Goal: Transaction & Acquisition: Download file/media

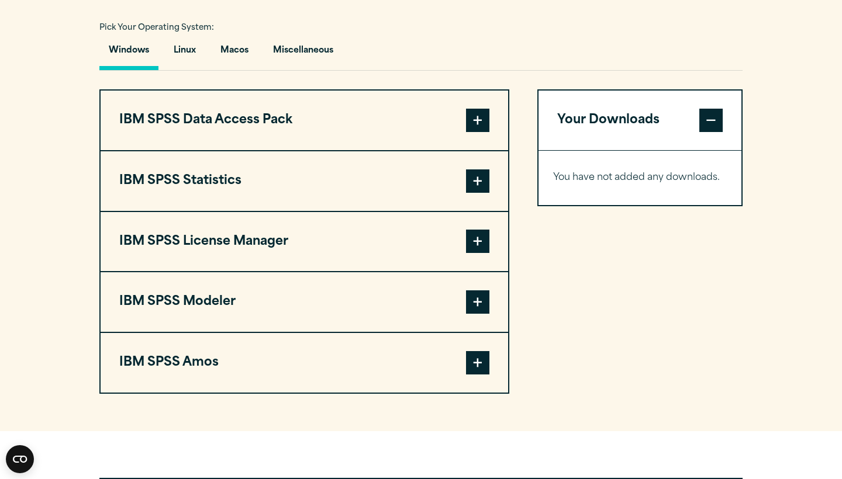
scroll to position [880, 0]
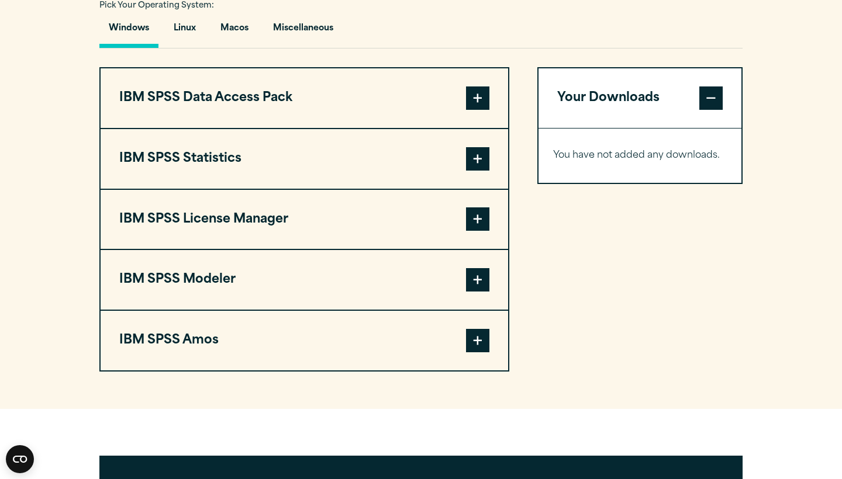
click at [479, 161] on span at bounding box center [477, 158] width 23 height 23
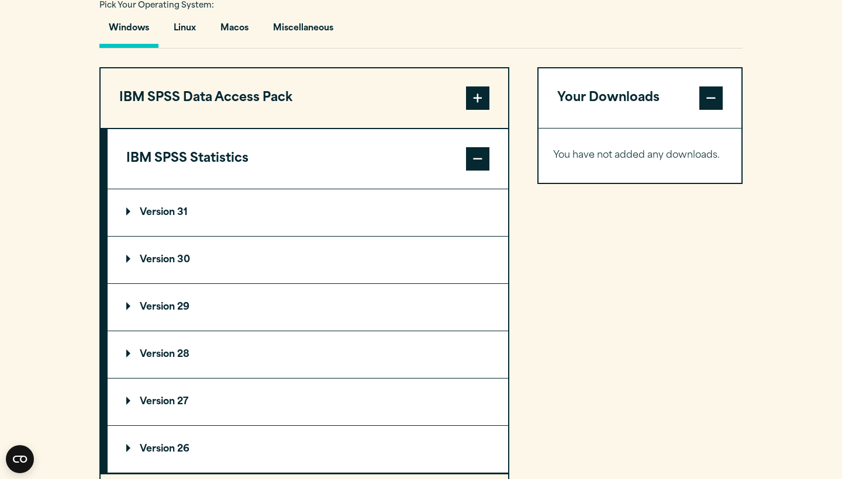
click at [154, 260] on p "Version 30" at bounding box center [158, 260] width 64 height 9
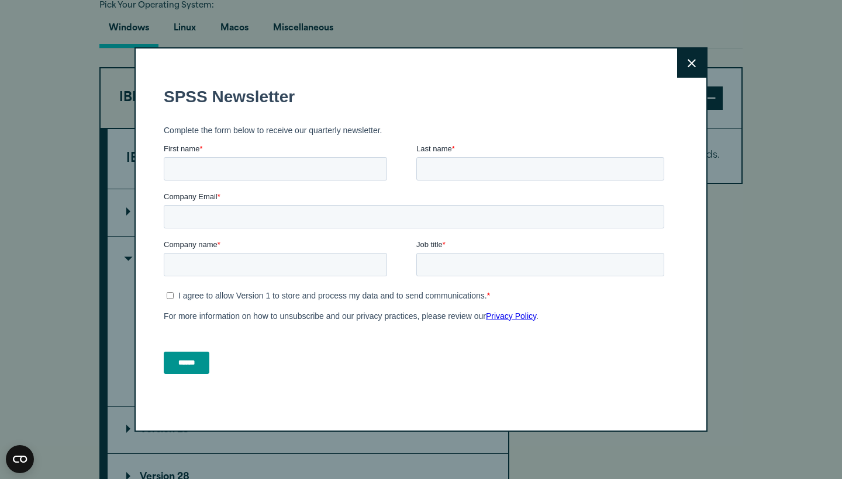
click at [698, 58] on button "Close" at bounding box center [691, 63] width 29 height 29
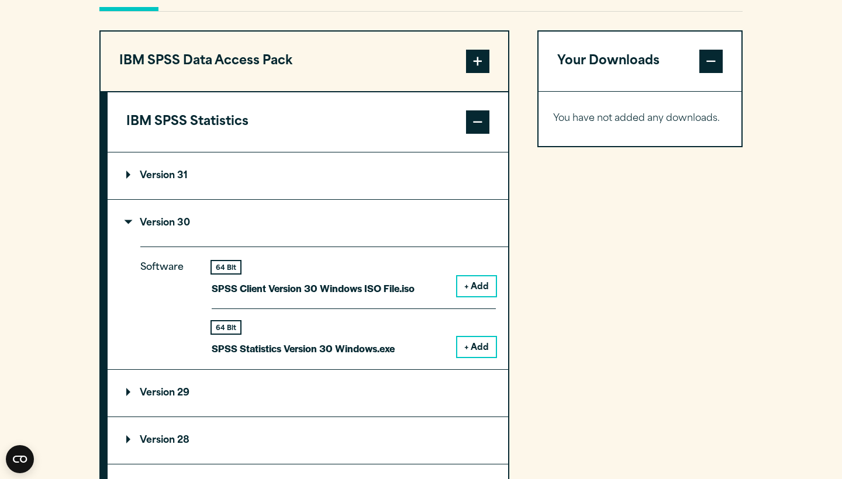
scroll to position [948, 0]
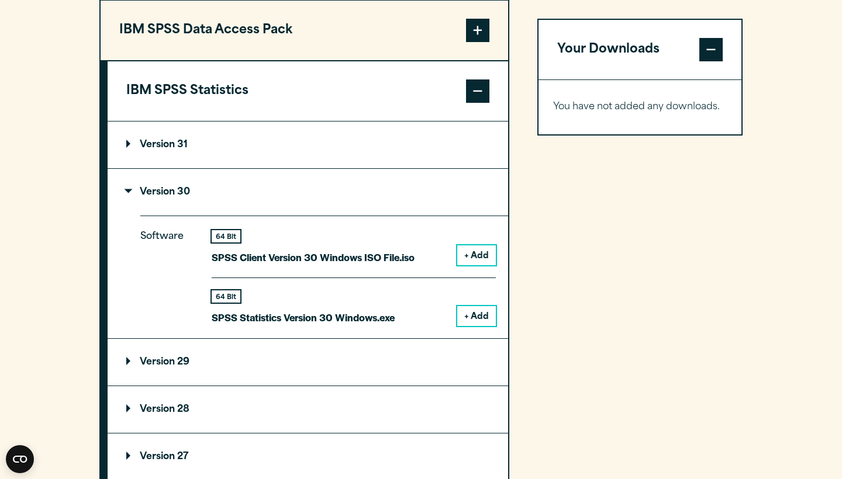
click at [118, 137] on summary "Version 31" at bounding box center [308, 145] width 401 height 47
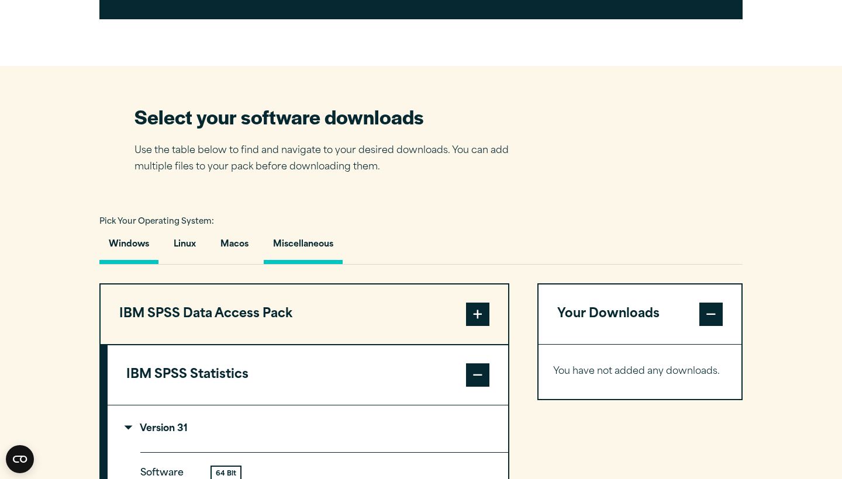
scroll to position [679, 0]
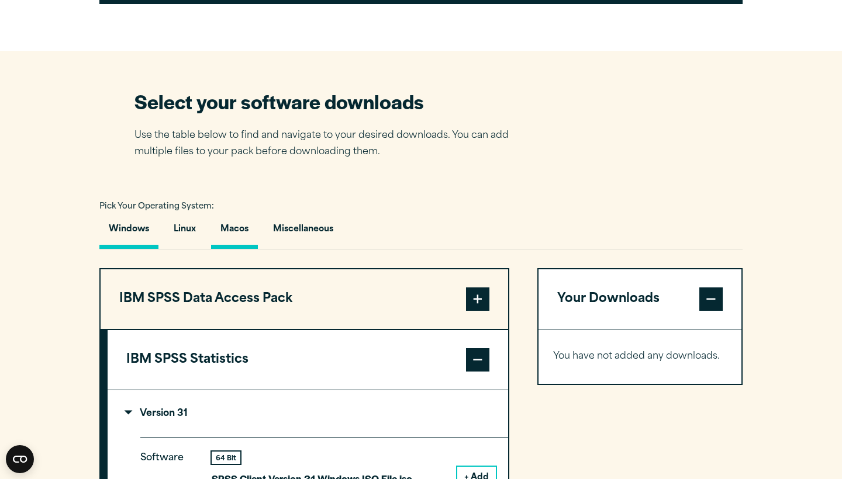
click at [246, 232] on button "Macos" at bounding box center [234, 232] width 47 height 33
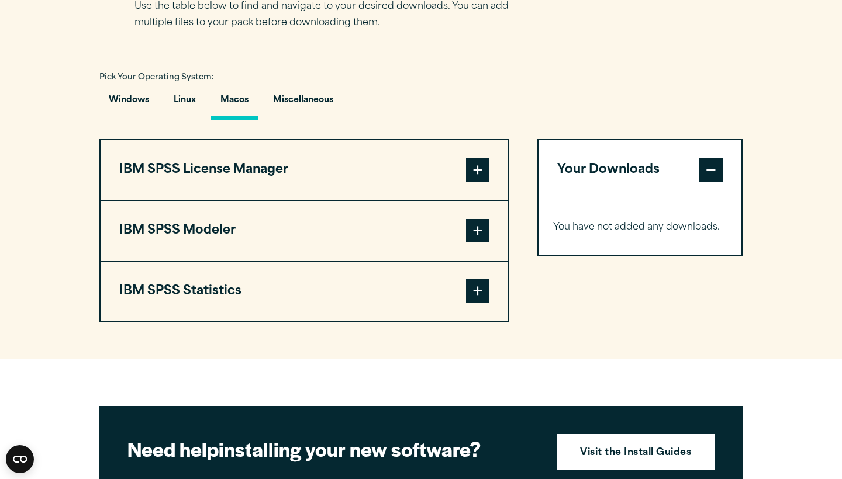
scroll to position [829, 0]
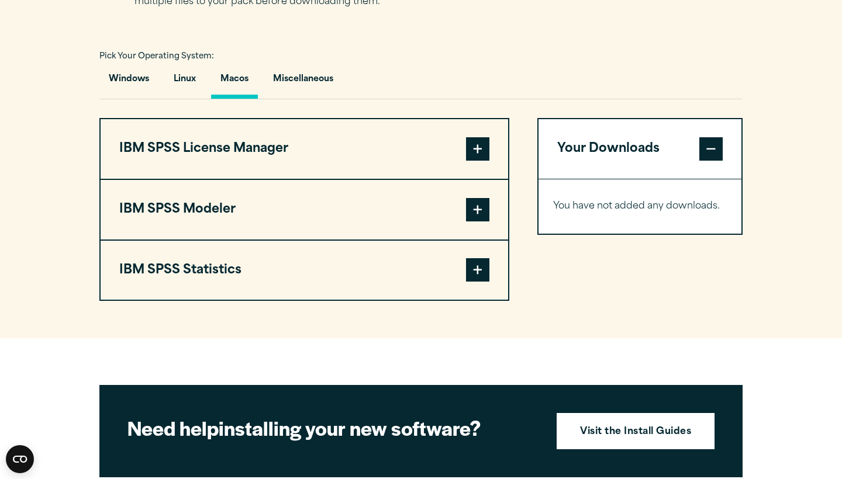
click at [486, 270] on span at bounding box center [477, 269] width 23 height 23
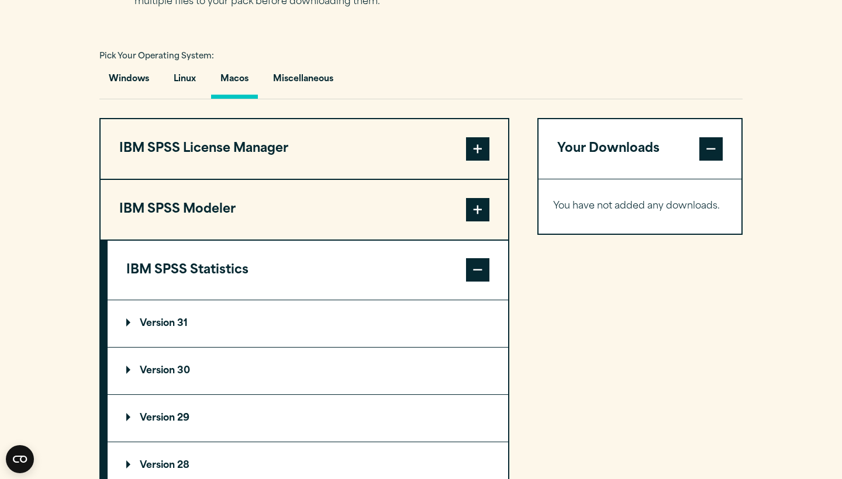
click at [278, 368] on summary "Version 30" at bounding box center [308, 371] width 401 height 47
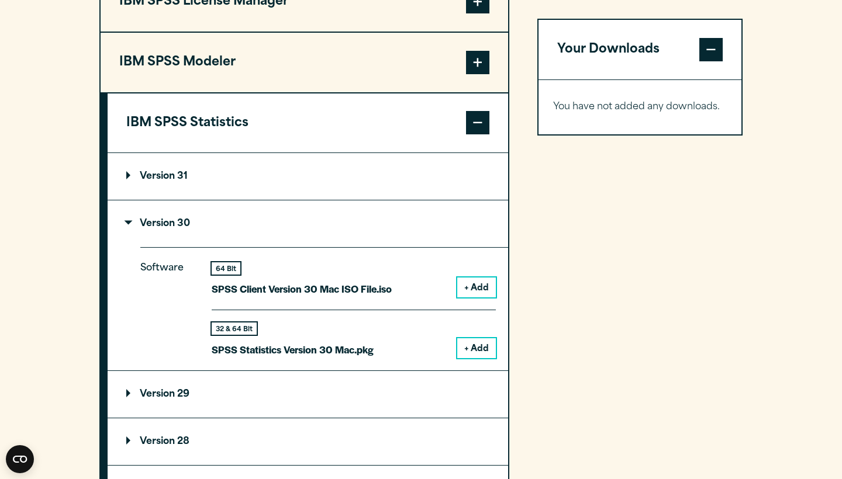
scroll to position [992, 0]
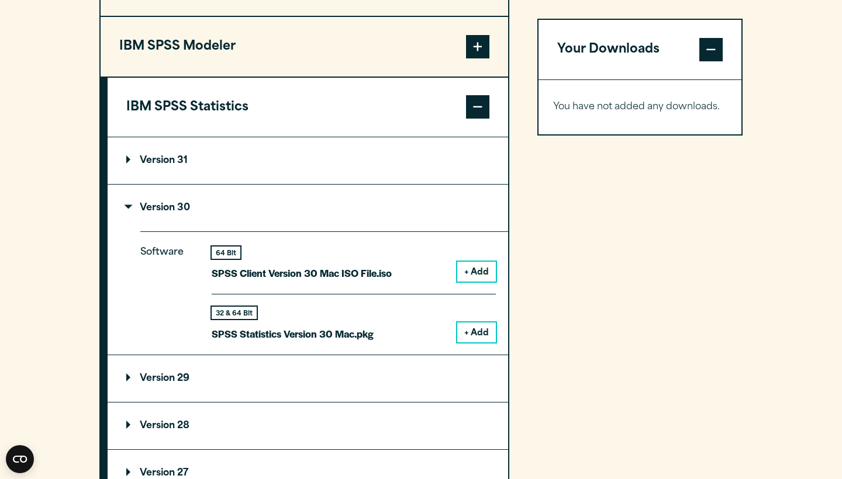
click at [481, 265] on button "+ Add" at bounding box center [476, 272] width 39 height 20
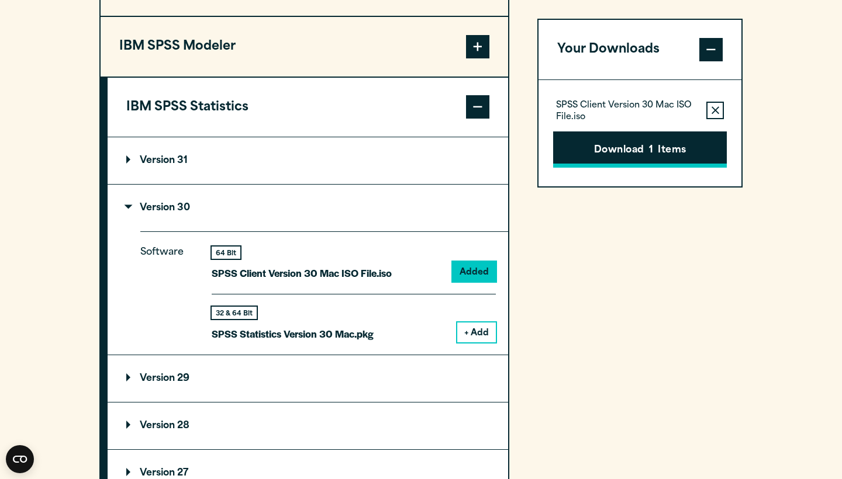
click at [657, 151] on button "Download 1 Items" at bounding box center [640, 150] width 174 height 36
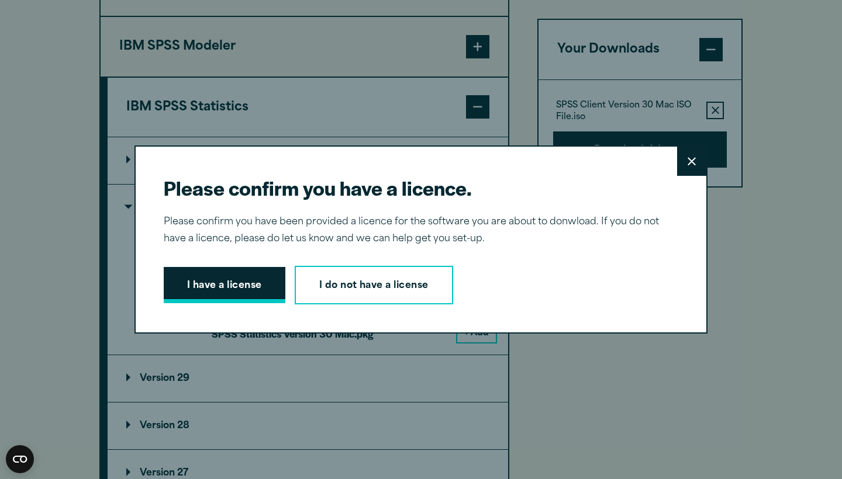
click at [256, 286] on button "I have a license" at bounding box center [225, 285] width 122 height 36
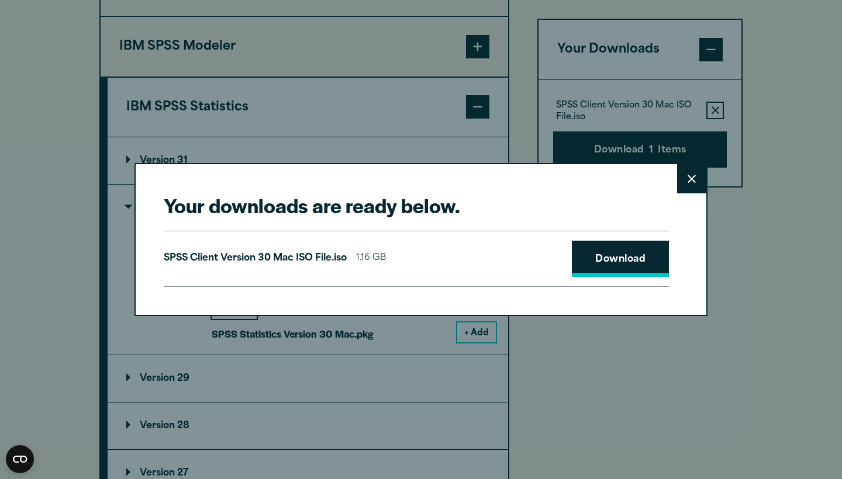
click at [609, 267] on link "Download" at bounding box center [620, 259] width 97 height 36
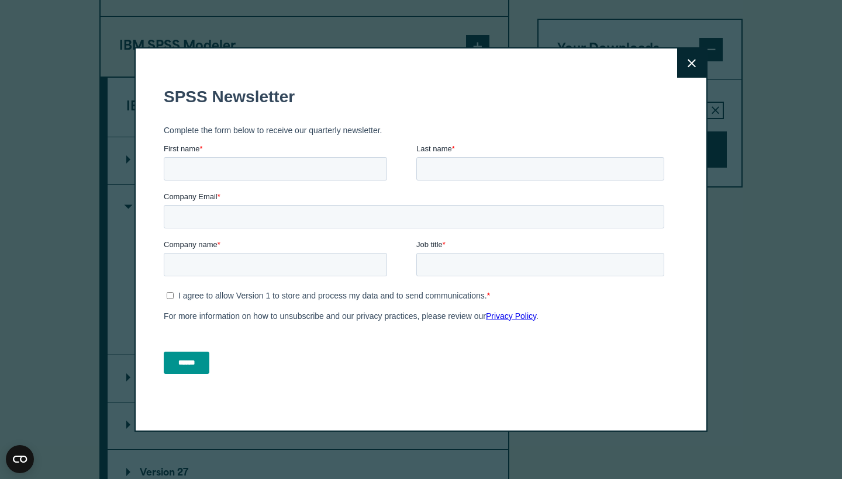
click at [692, 65] on icon at bounding box center [692, 63] width 8 height 9
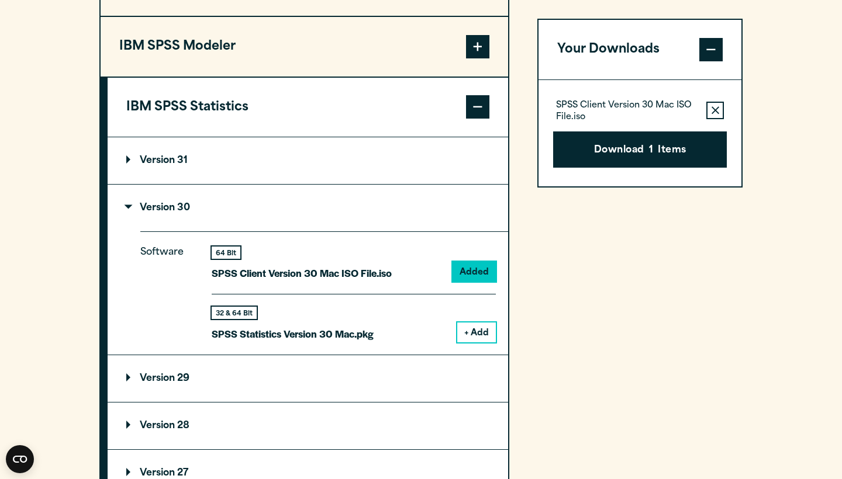
click at [665, 205] on div "Your Downloads SPSS Client Version 30 Mac ISO File.iso Remove this item from yo…" at bounding box center [639, 250] width 205 height 591
click at [141, 213] on p "Version 30" at bounding box center [158, 207] width 64 height 9
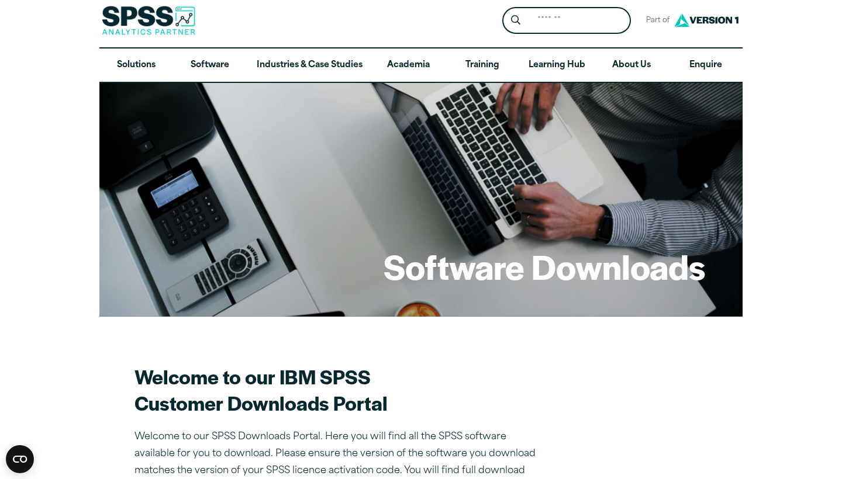
scroll to position [8, 0]
